Goal: Book appointment/travel/reservation

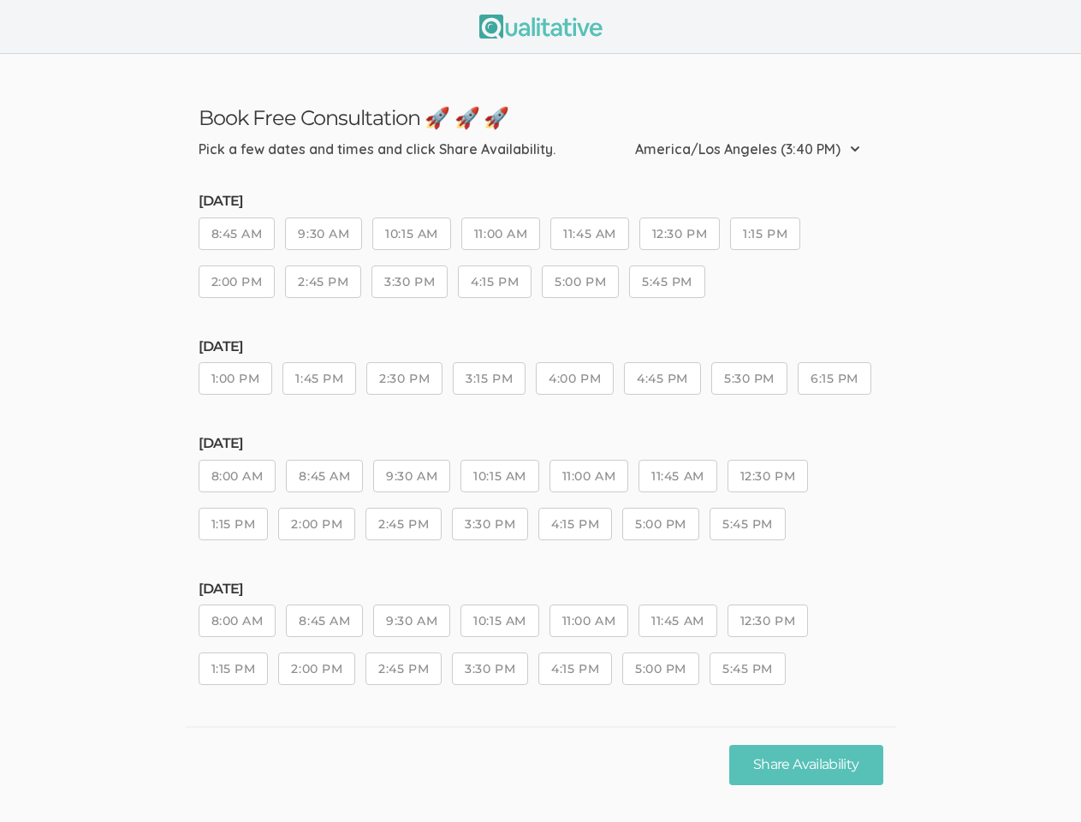
click at [540, 411] on div "[DATE] 1:00 PM 1:45 PM 2:30 PM 3:15 PM 4:00 PM 4:45 PM 5:30 PM 6:15 PM" at bounding box center [541, 375] width 685 height 72
click at [237, 236] on button "8:45 AM" at bounding box center [237, 233] width 77 height 33
click at [324, 236] on button "9:30 AM" at bounding box center [323, 233] width 77 height 33
click at [413, 236] on button "10:15 AM" at bounding box center [411, 233] width 78 height 33
click at [504, 236] on button "11:00 AM" at bounding box center [500, 233] width 79 height 33
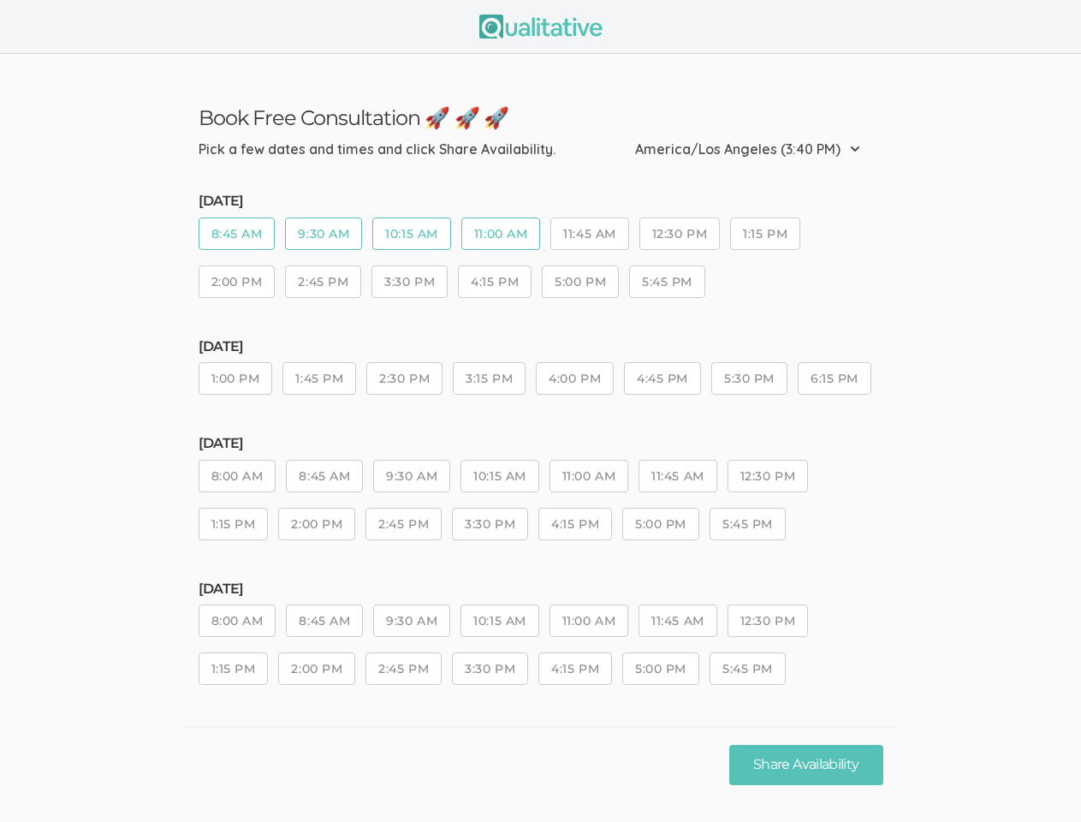
click at [594, 236] on button "11:45 AM" at bounding box center [589, 233] width 78 height 33
click at [684, 236] on button "12:30 PM" at bounding box center [679, 233] width 80 height 33
click at [771, 236] on button "1:15 PM" at bounding box center [765, 233] width 70 height 33
click at [237, 284] on button "2:00 PM" at bounding box center [237, 281] width 77 height 33
click at [324, 284] on button "2:45 PM" at bounding box center [323, 281] width 76 height 33
